Goal: Check status: Check status

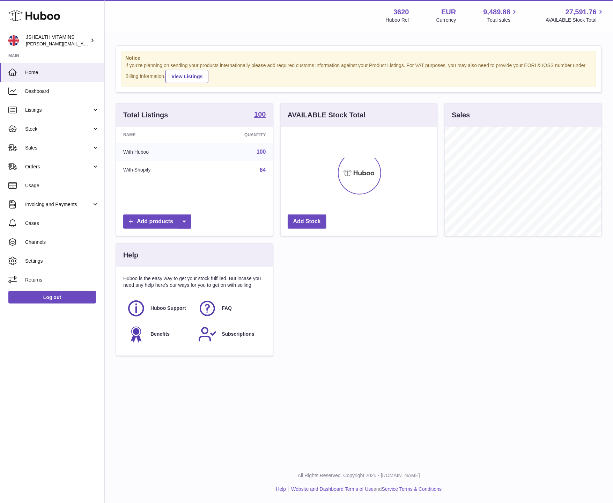
scroll to position [109, 156]
click at [40, 130] on span "Stock" at bounding box center [58, 129] width 67 height 7
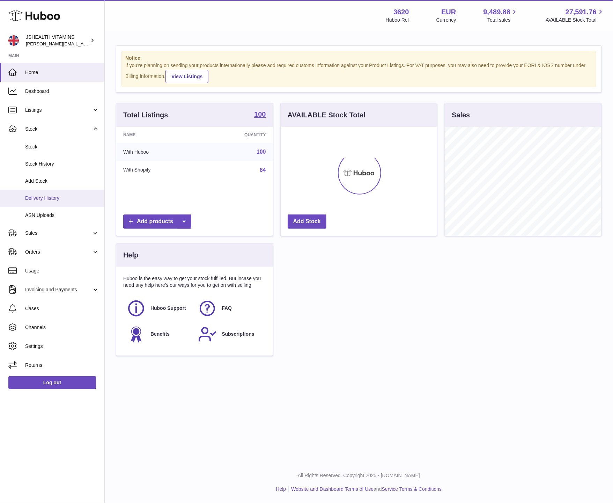
click at [61, 197] on span "Delivery History" at bounding box center [62, 198] width 74 height 7
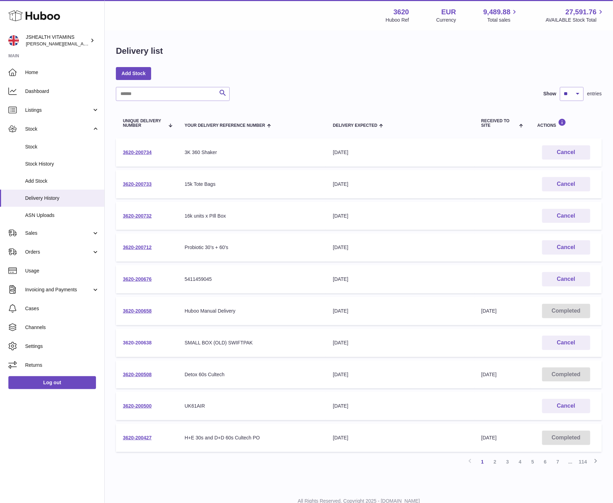
click at [141, 341] on link "3620-200638" at bounding box center [137, 343] width 29 height 6
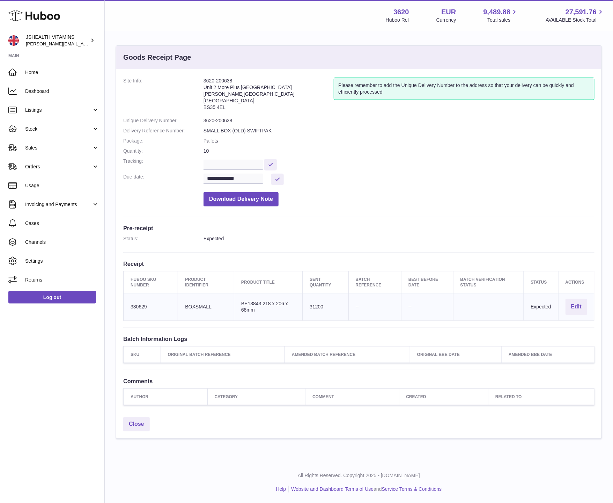
click at [232, 121] on dd "3620-200638" at bounding box center [399, 120] width 391 height 7
copy dl "3620-200638"
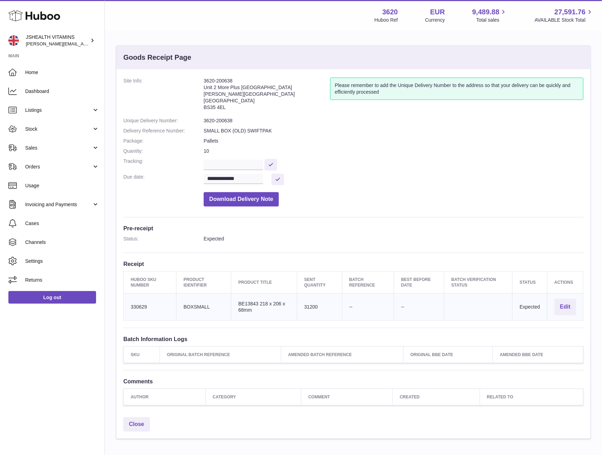
click at [348, 0] on div "Menu Huboo 3620 Huboo Ref EUR Currency 9,489.88 Total sales 27,591.76 AVAILABLE…" at bounding box center [353, 15] width 497 height 31
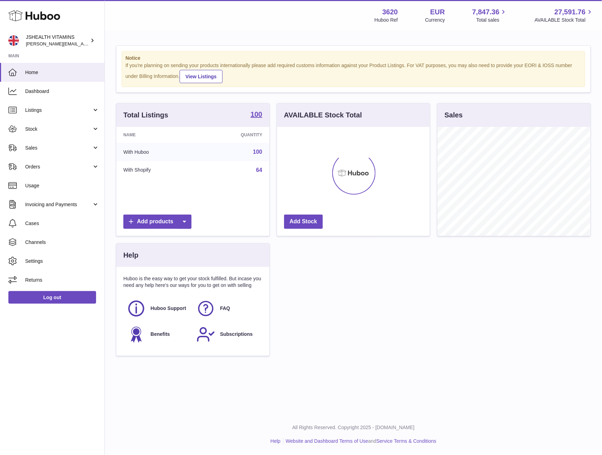
scroll to position [109, 152]
click at [53, 135] on link "Stock" at bounding box center [52, 128] width 104 height 19
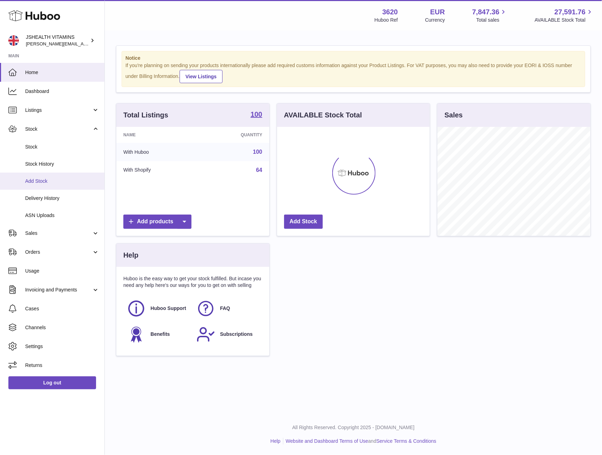
click at [61, 188] on link "Add Stock" at bounding box center [52, 181] width 104 height 17
click at [60, 194] on link "Delivery History" at bounding box center [52, 198] width 104 height 17
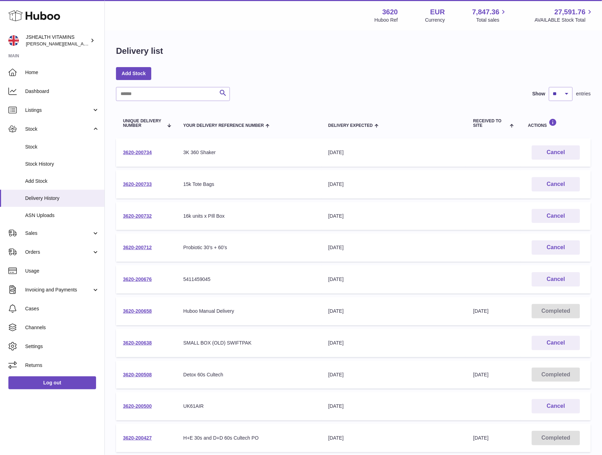
click at [389, 117] on th "Delivery Expected" at bounding box center [393, 122] width 145 height 23
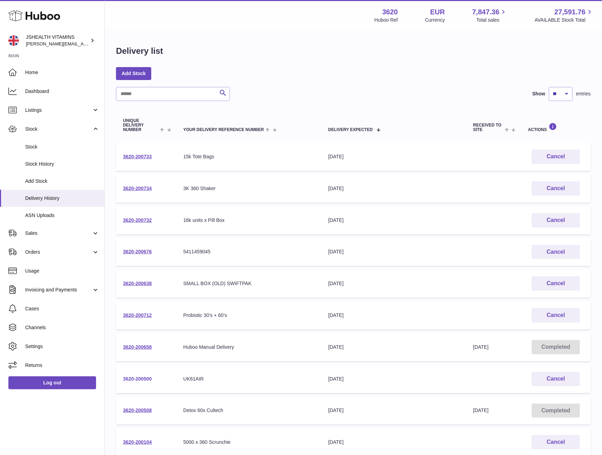
click at [141, 376] on link "3620-200500" at bounding box center [137, 379] width 29 height 6
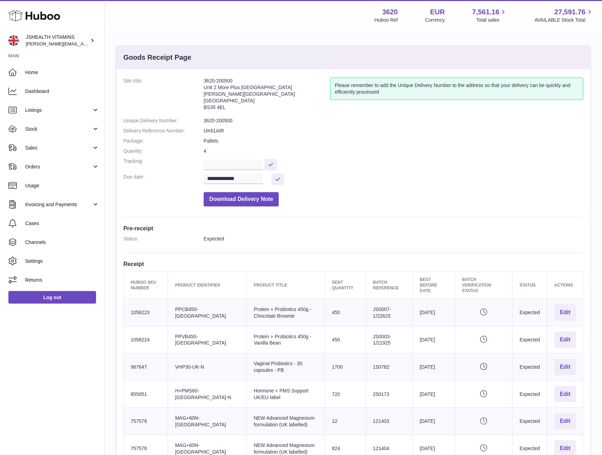
click at [217, 118] on dd "3620-200500" at bounding box center [394, 120] width 380 height 7
copy dl "3620-200500"
